Goal: Task Accomplishment & Management: Use online tool/utility

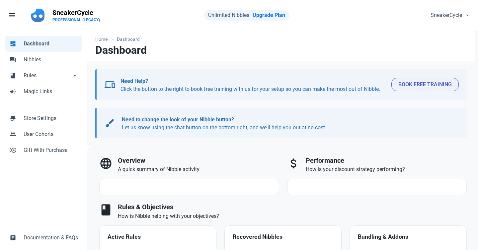
select select "7d"
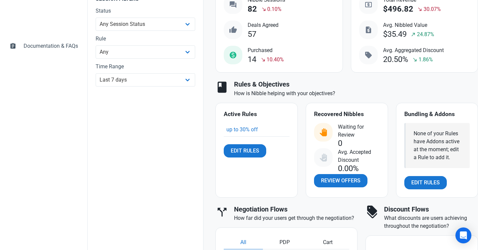
scroll to position [223, 0]
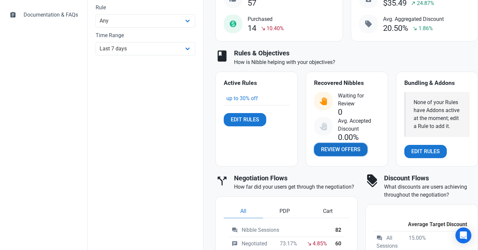
click at [332, 145] on link "Review Offers" at bounding box center [340, 149] width 53 height 13
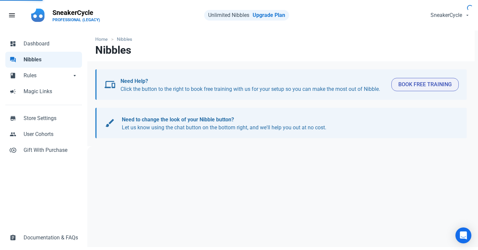
select select "user_offer_available"
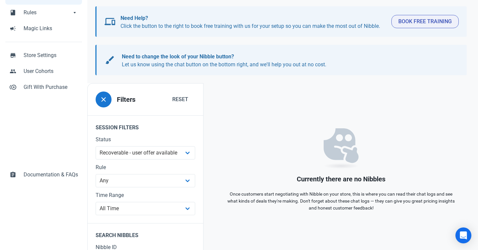
scroll to position [80, 0]
